Goal: Information Seeking & Learning: Learn about a topic

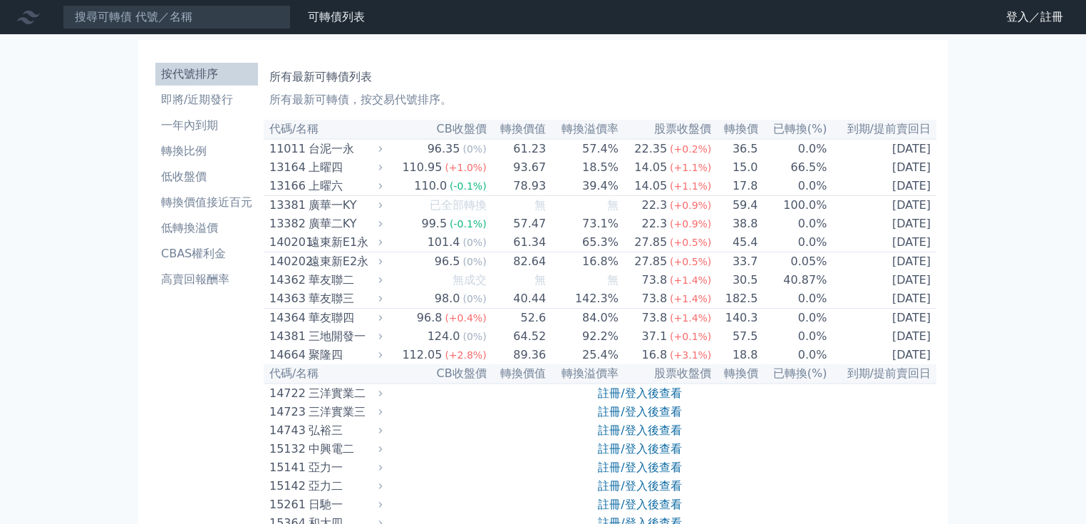
click at [642, 400] on link "註冊/登入後查看" at bounding box center [639, 393] width 83 height 14
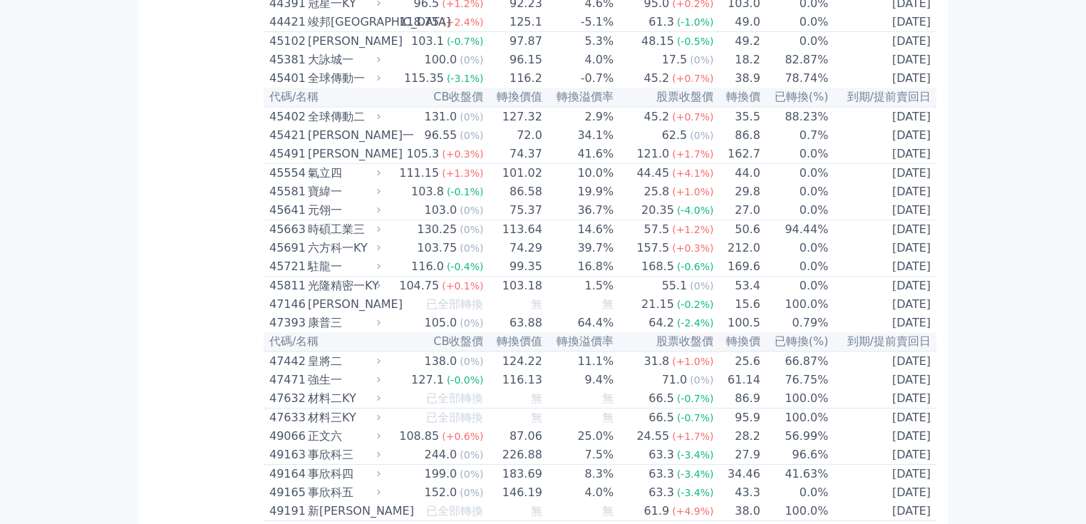
scroll to position [3945, 0]
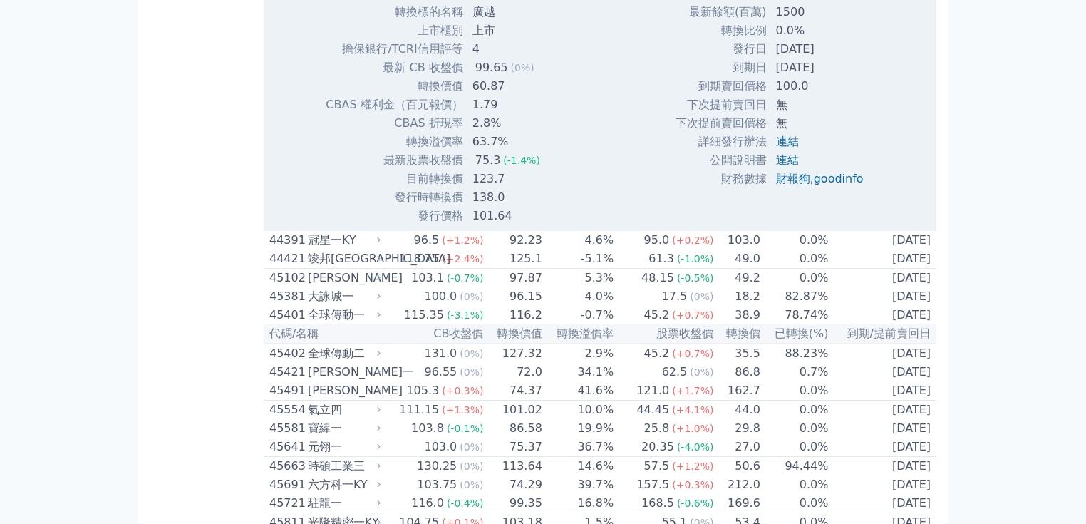
scroll to position [4230, 0]
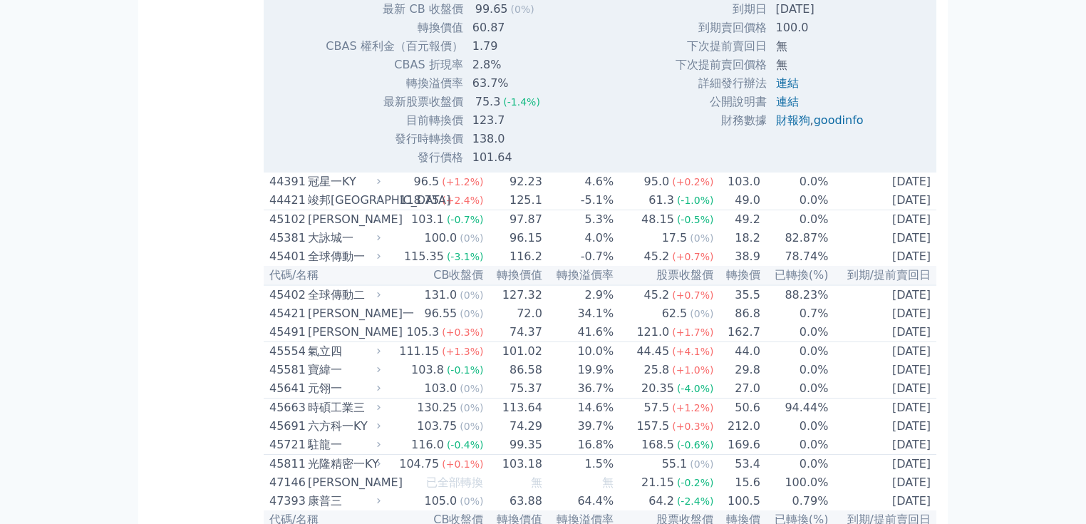
drag, startPoint x: 471, startPoint y: 214, endPoint x: 500, endPoint y: 218, distance: 29.5
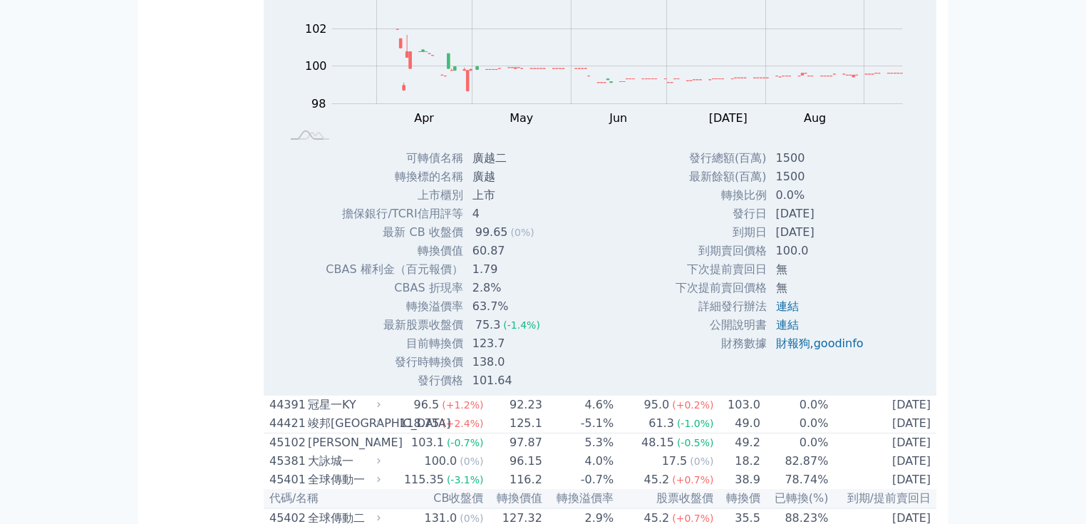
scroll to position [4002, 0]
